Goal: Navigation & Orientation: Find specific page/section

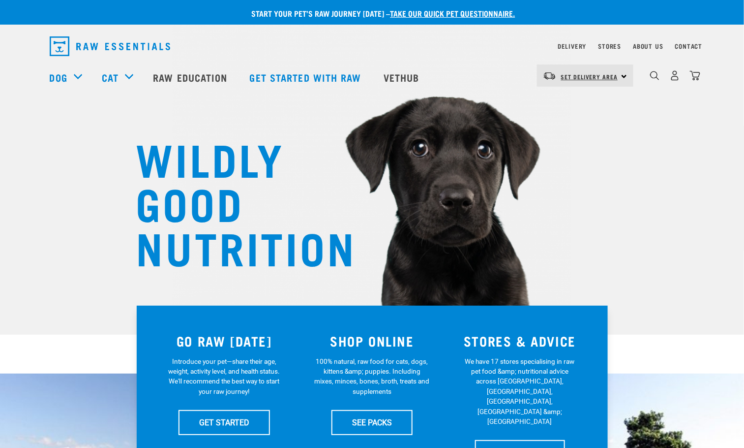
click at [607, 77] on span "Set Delivery Area" at bounding box center [589, 76] width 57 height 3
click at [579, 122] on link "[GEOGRAPHIC_DATA]" at bounding box center [584, 125] width 94 height 22
click at [653, 74] on img "dropdown navigation" at bounding box center [654, 75] width 9 height 9
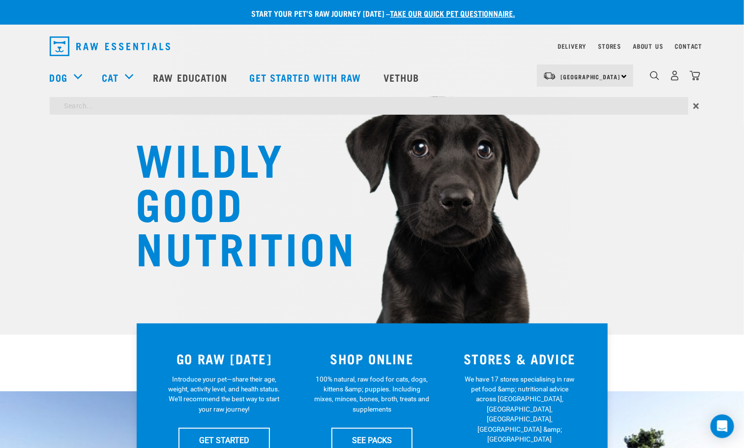
drag, startPoint x: 579, startPoint y: 104, endPoint x: 586, endPoint y: 86, distance: 19.2
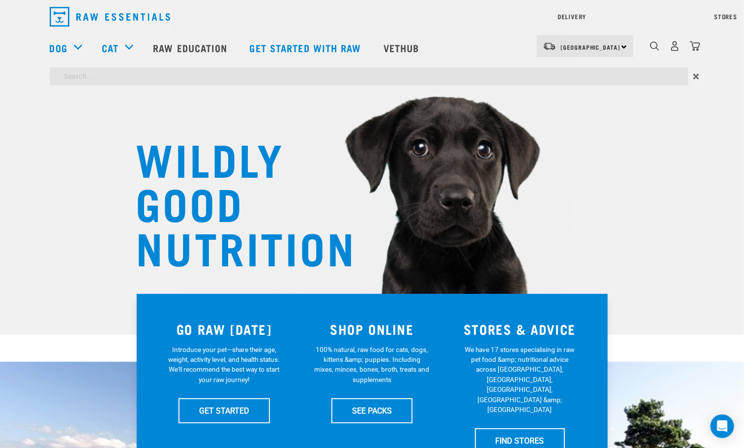
click at [613, 120] on div "WILDLY GOOD NUTRITION" at bounding box center [372, 167] width 744 height 335
